Goal: Transaction & Acquisition: Purchase product/service

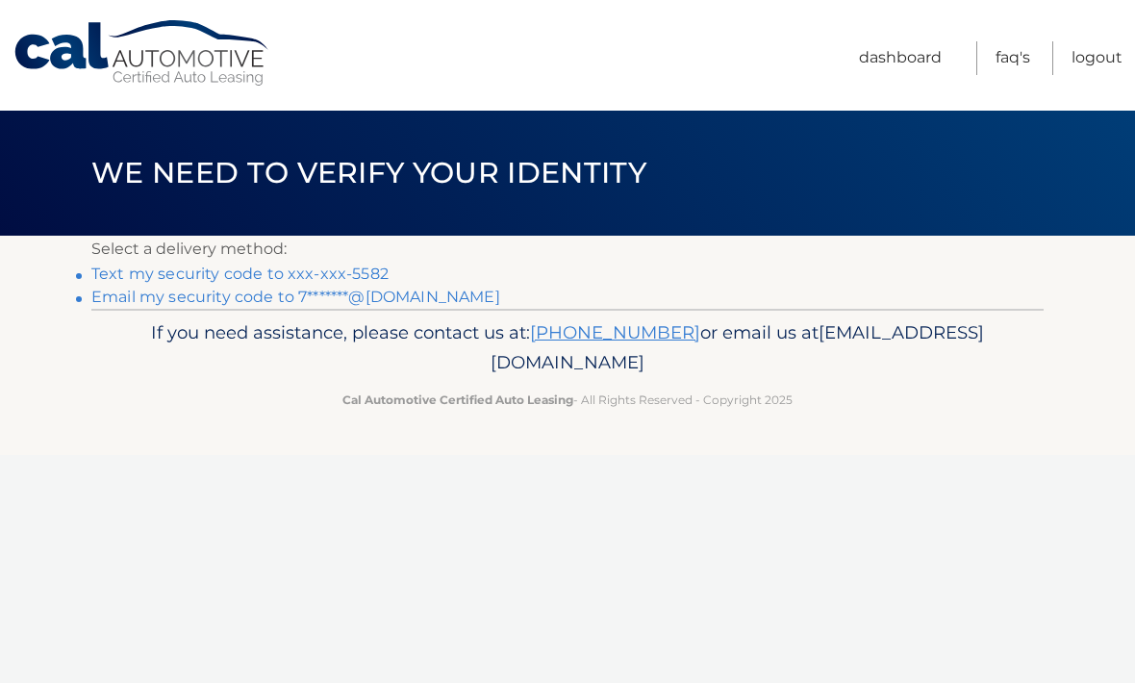
click at [371, 264] on link "Text my security code to xxx-xxx-5582" at bounding box center [239, 273] width 297 height 18
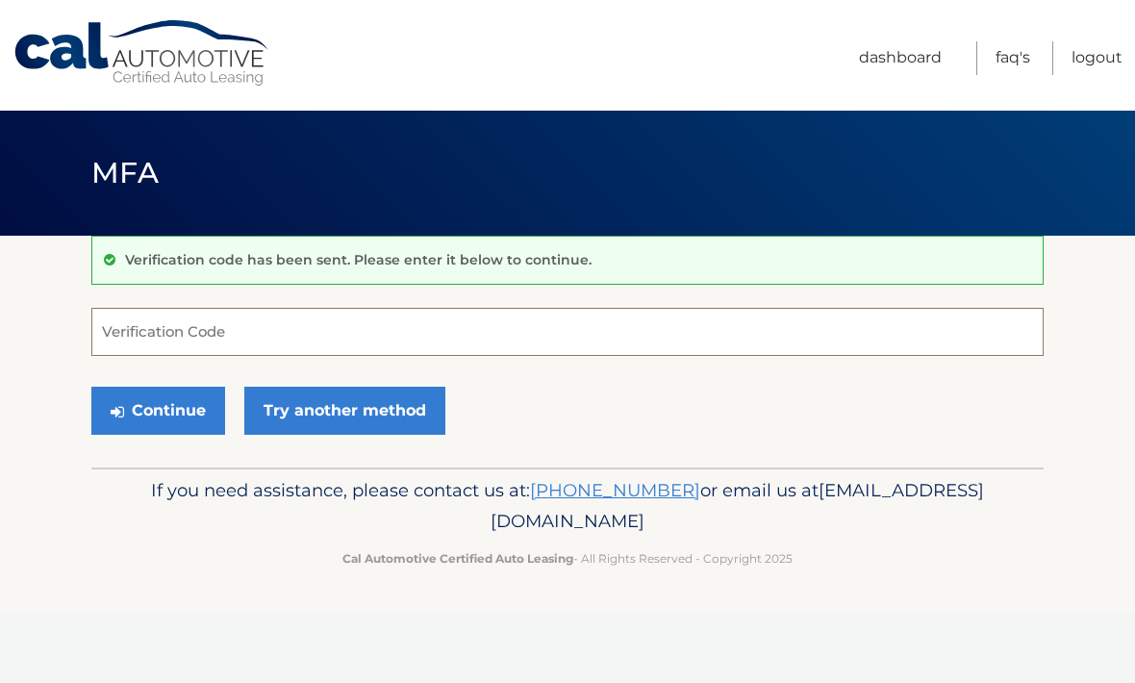
click at [377, 332] on input "Verification Code" at bounding box center [567, 332] width 952 height 48
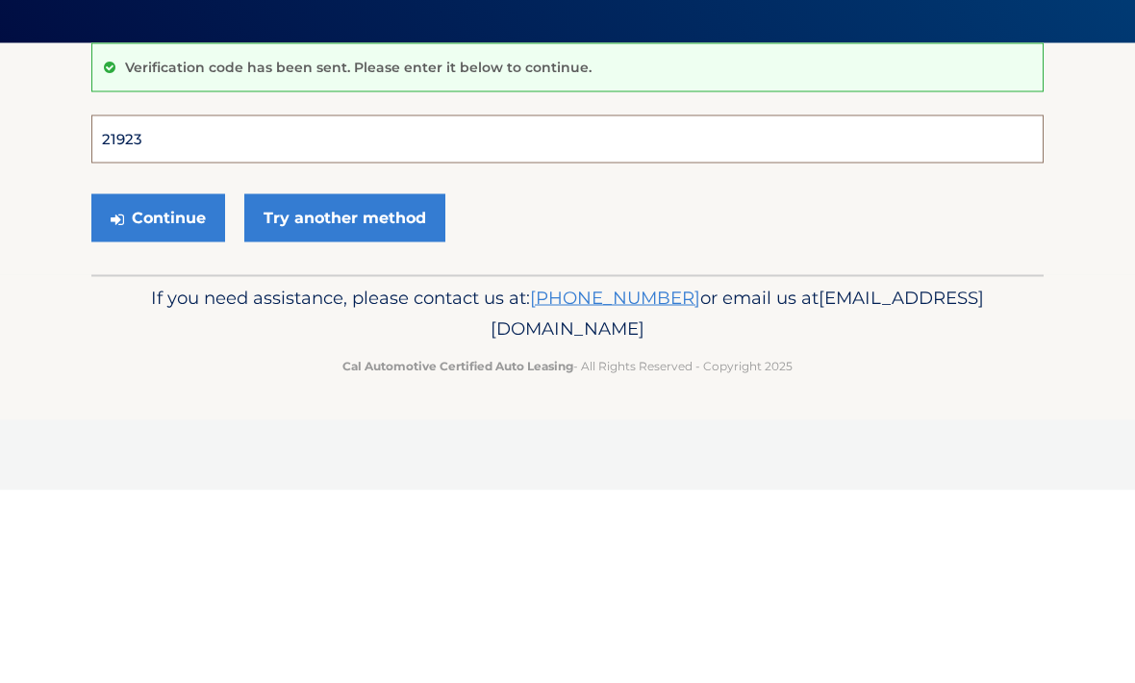
type input "219232"
click at [158, 387] on button "Continue" at bounding box center [158, 411] width 134 height 48
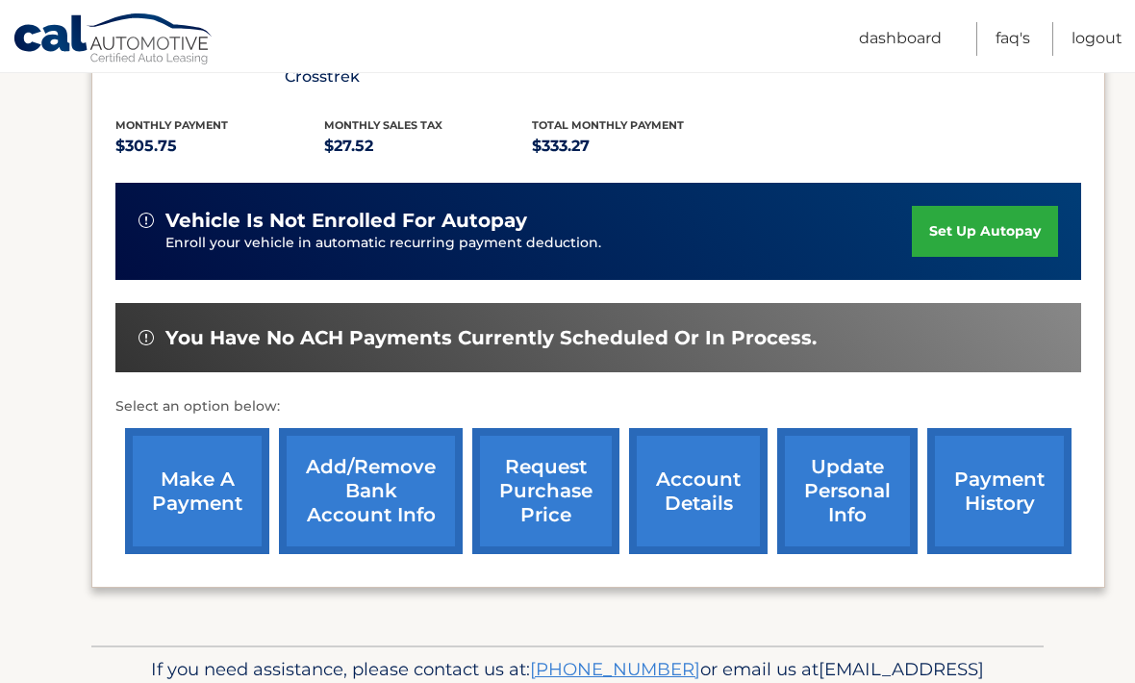
scroll to position [402, 0]
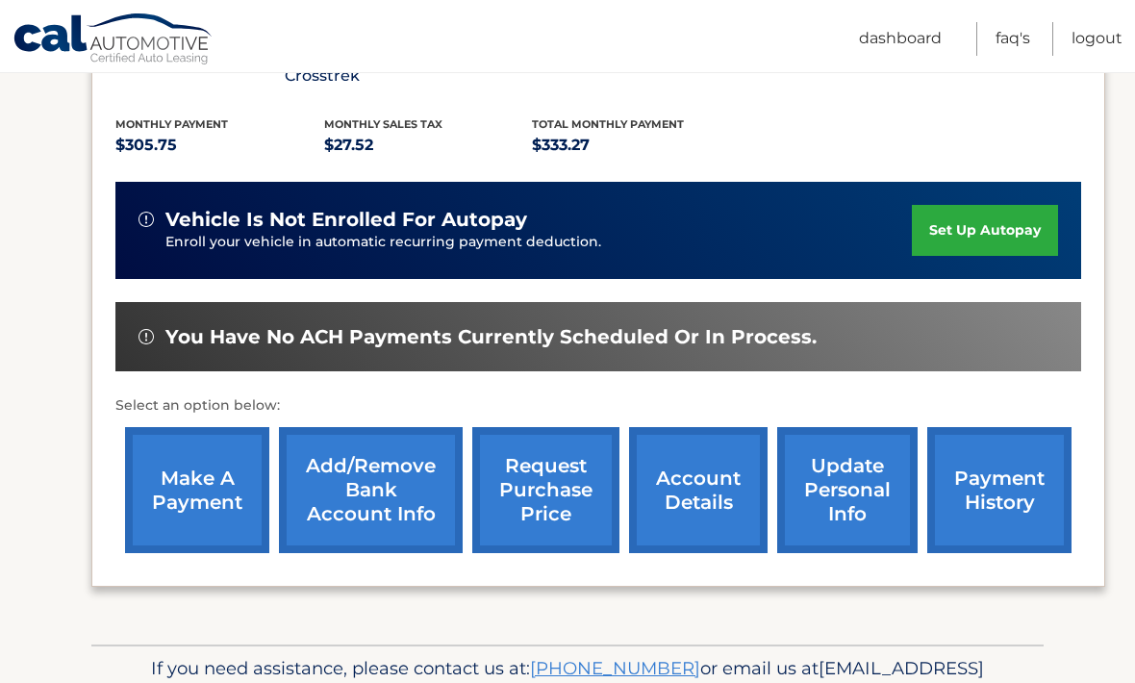
click at [190, 457] on link "make a payment" at bounding box center [197, 490] width 144 height 126
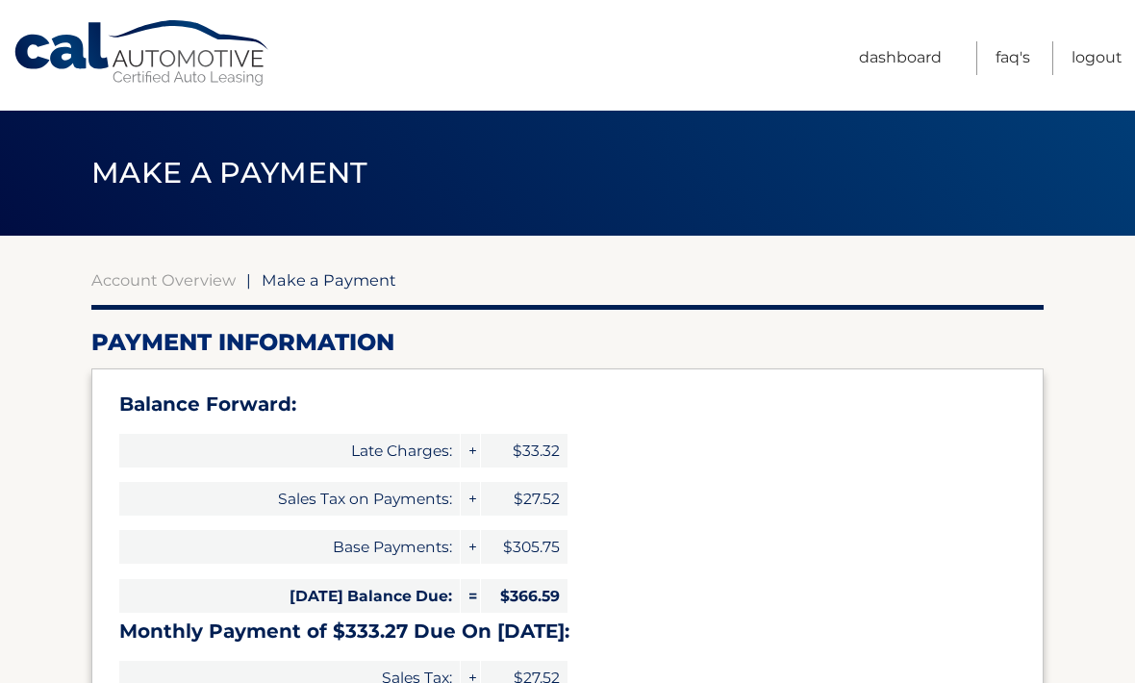
select select "MWZhMDg3NDUtOGEzMS00YzY4LWJjZTAtOGViZGU4MDgzMDgw"
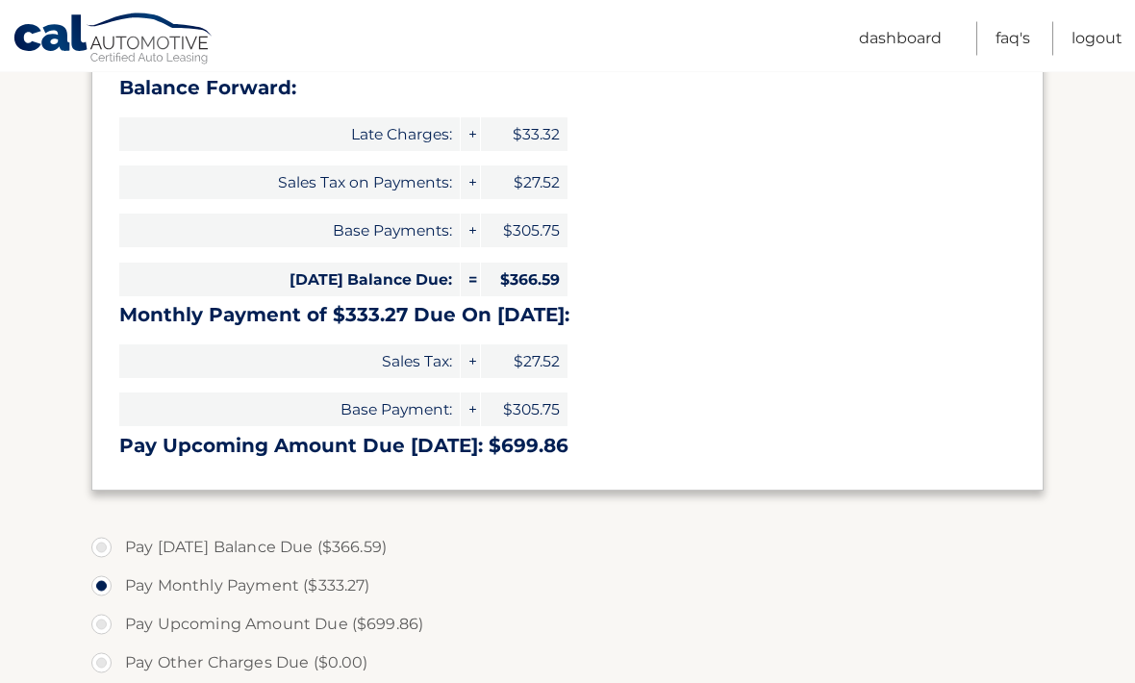
scroll to position [316, 0]
click at [96, 540] on label "Pay Today's Balance Due ($366.59)" at bounding box center [567, 547] width 952 height 38
click at [99, 540] on input "Pay Today's Balance Due ($366.59)" at bounding box center [108, 543] width 19 height 31
radio input "true"
type input "366.59"
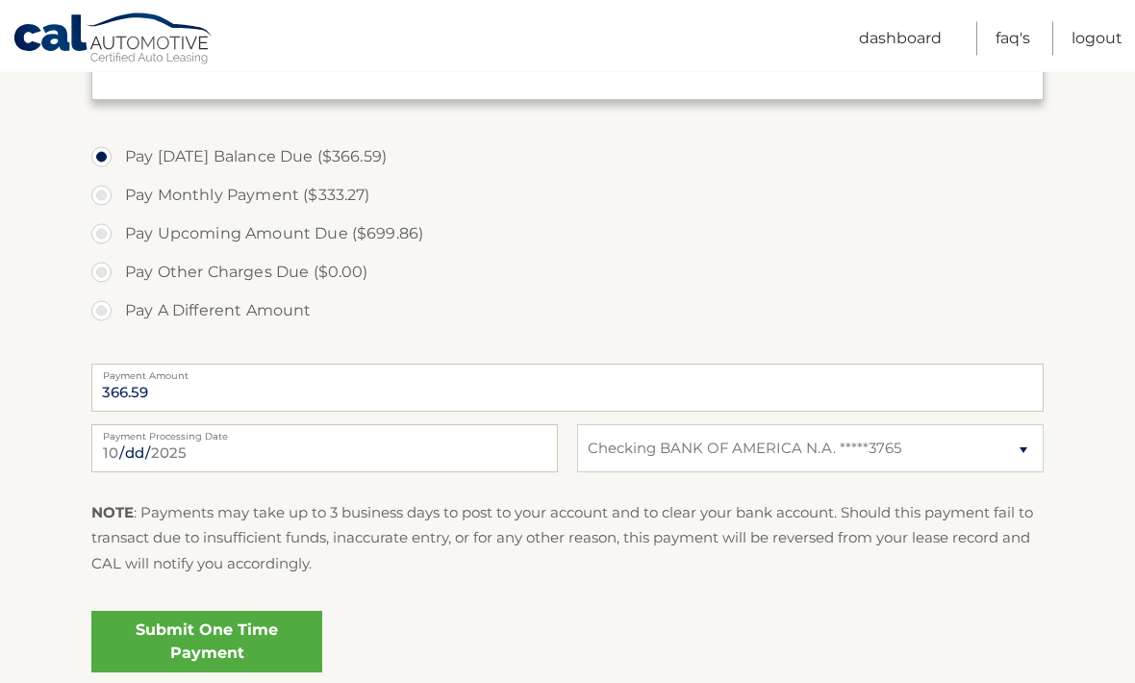
scroll to position [709, 0]
click at [247, 634] on link "Submit One Time Payment" at bounding box center [206, 640] width 231 height 62
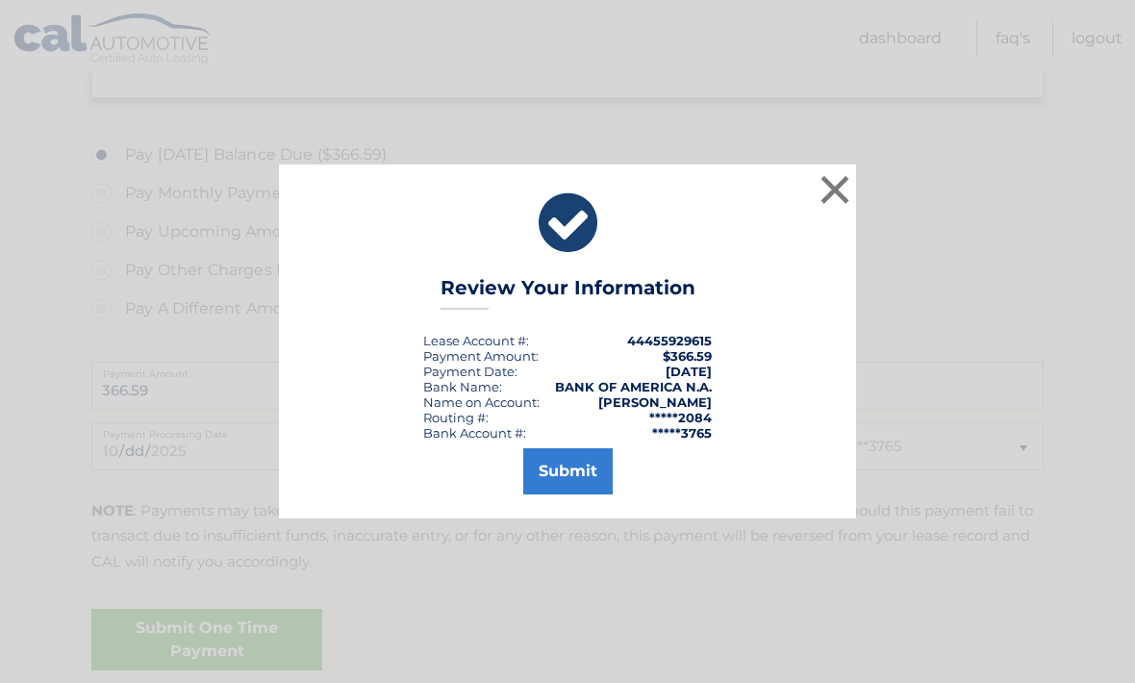
click at [576, 494] on button "Submit" at bounding box center [567, 471] width 89 height 46
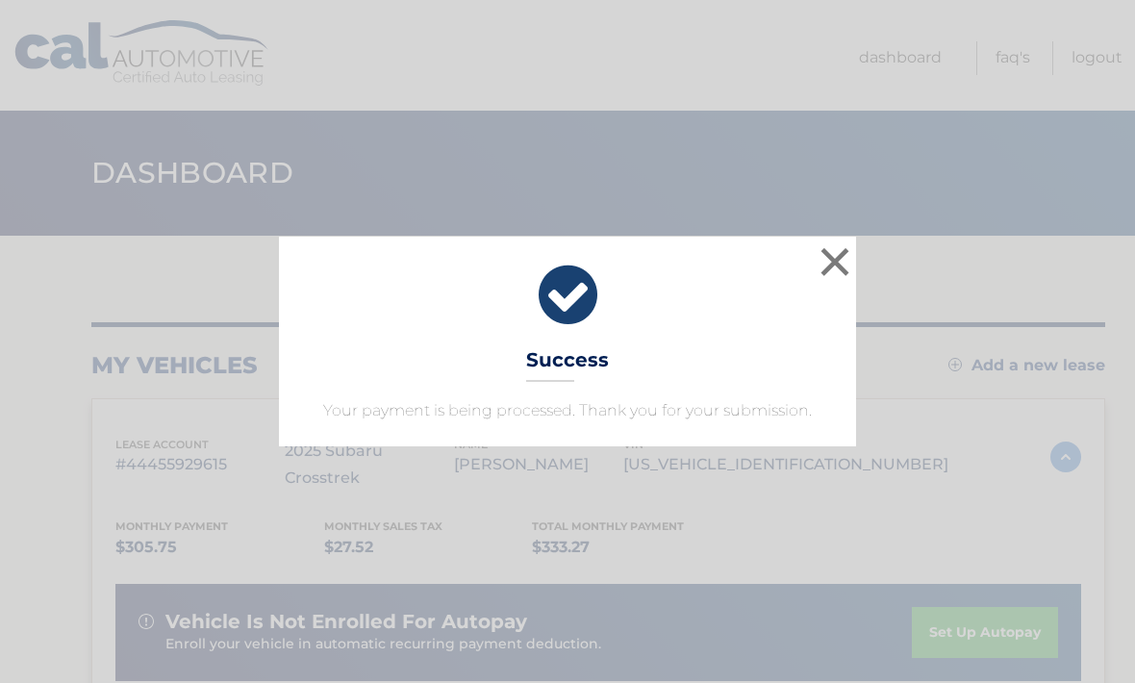
click at [833, 251] on button "×" at bounding box center [834, 261] width 38 height 38
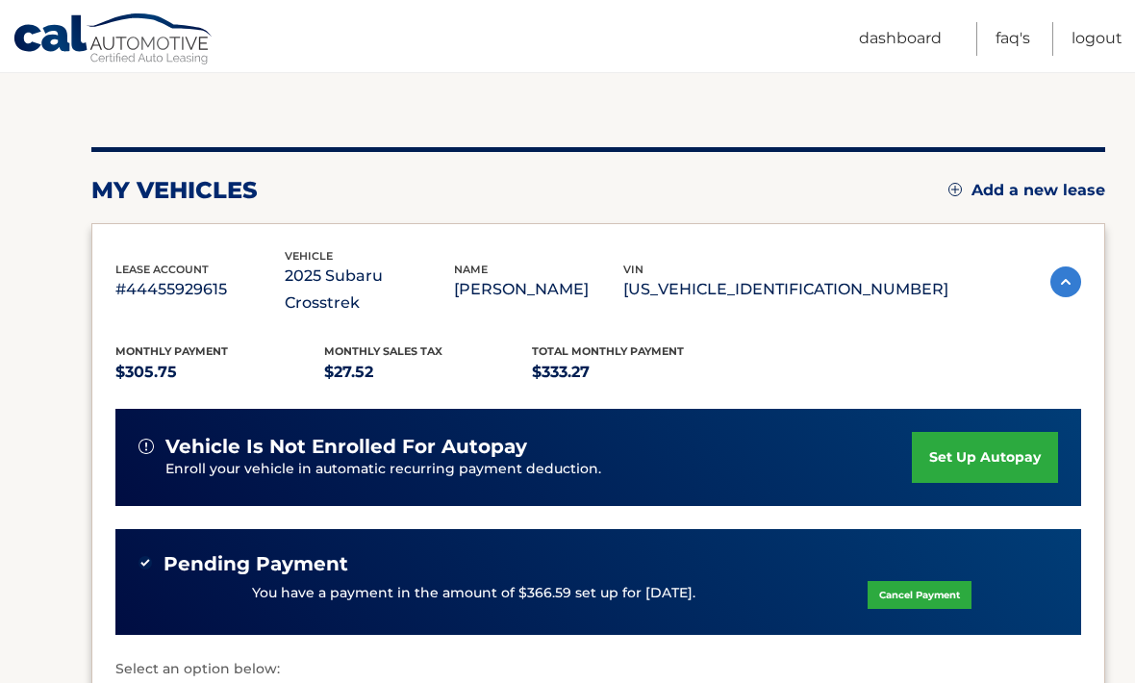
scroll to position [173, 0]
